Goal: Transaction & Acquisition: Purchase product/service

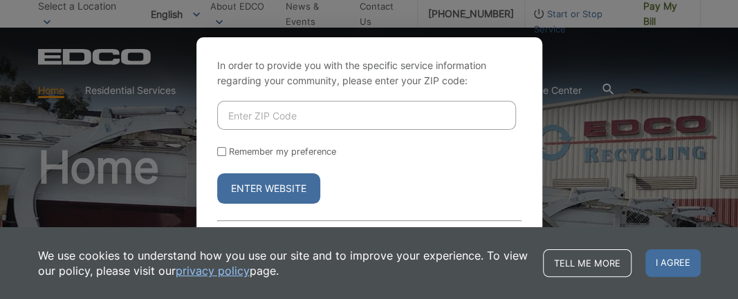
click at [298, 102] on input "Enter ZIP Code" at bounding box center [366, 115] width 299 height 29
type input "92081"
drag, startPoint x: 224, startPoint y: 144, endPoint x: 226, endPoint y: 152, distance: 8.6
click at [223, 147] on input "Remember my preference" at bounding box center [221, 151] width 9 height 9
checkbox input "true"
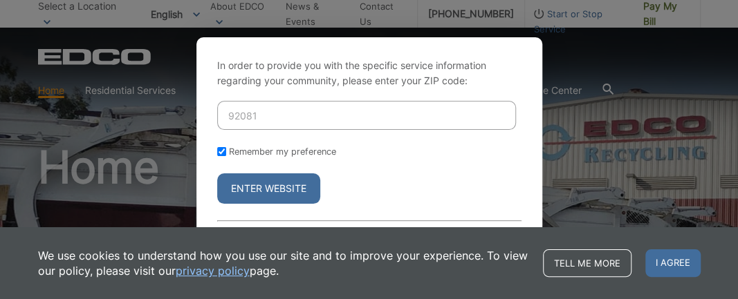
checkbox input "true"
click at [277, 193] on button "Enter Website" at bounding box center [268, 189] width 103 height 30
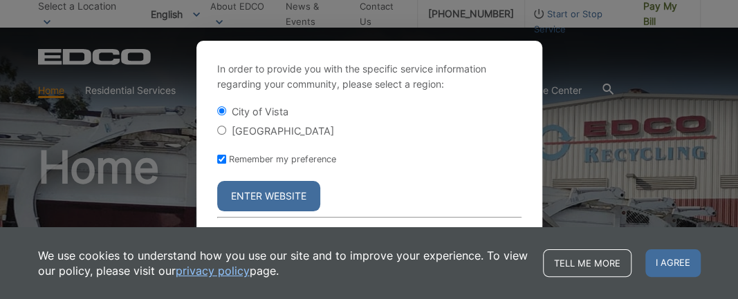
click at [277, 202] on button "Enter Website" at bounding box center [268, 196] width 103 height 30
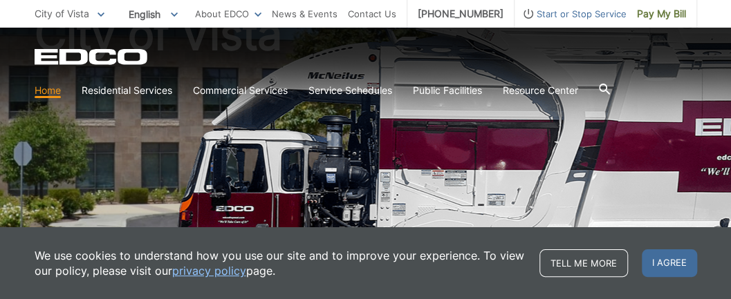
scroll to position [145, 0]
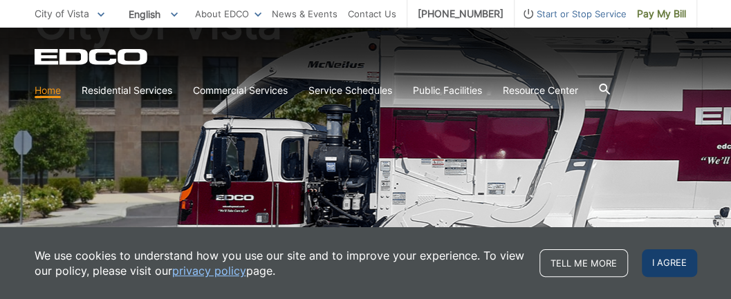
click at [665, 258] on span "I agree" at bounding box center [669, 264] width 55 height 28
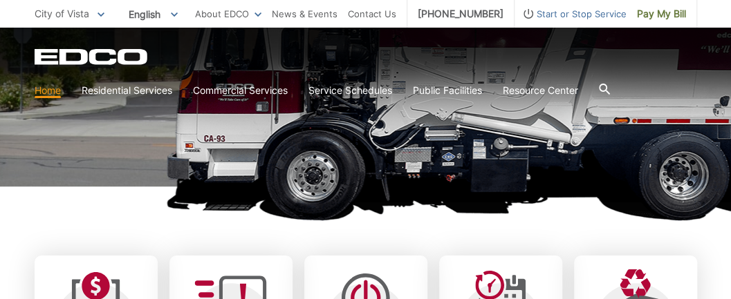
scroll to position [381, 0]
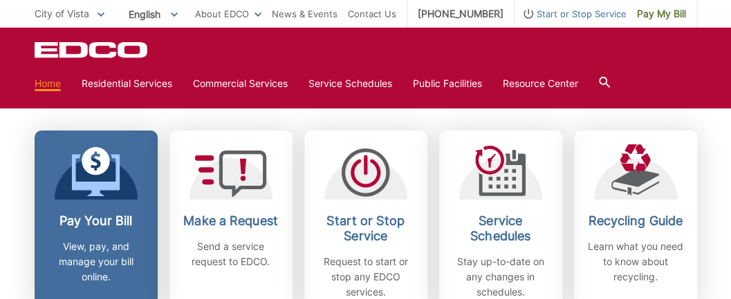
click at [128, 194] on div at bounding box center [96, 172] width 83 height 55
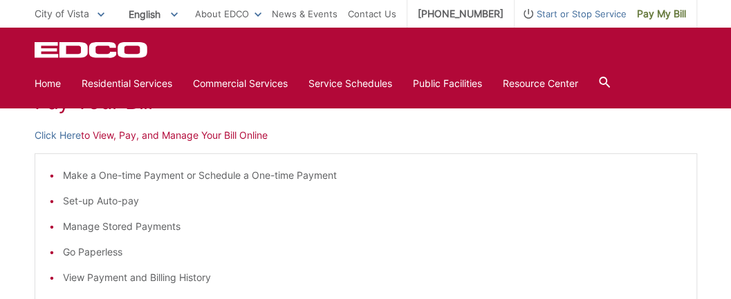
scroll to position [216, 0]
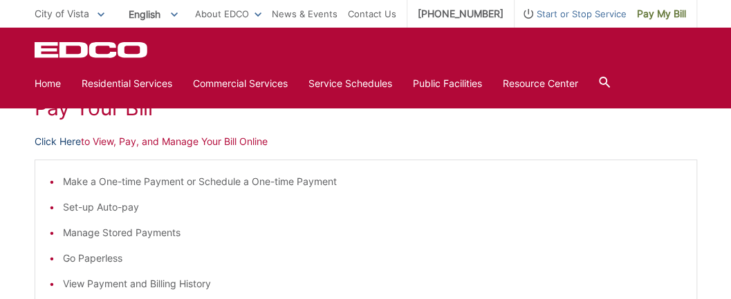
click at [50, 140] on link "Click Here" at bounding box center [58, 141] width 46 height 15
